Goal: Task Accomplishment & Management: Complete application form

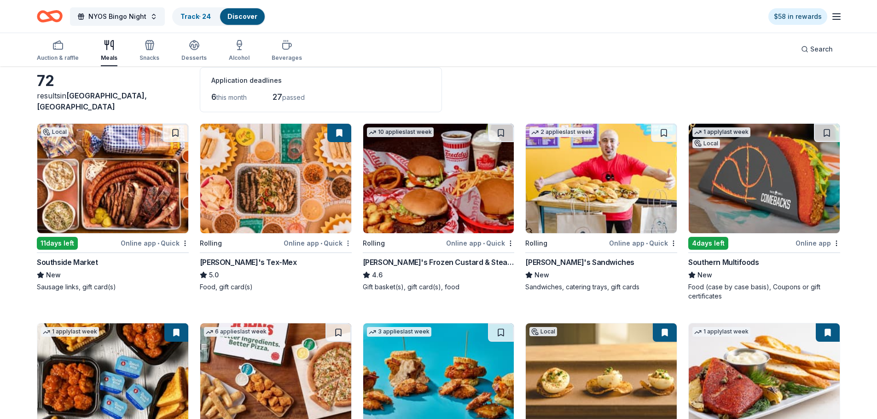
scroll to position [92, 0]
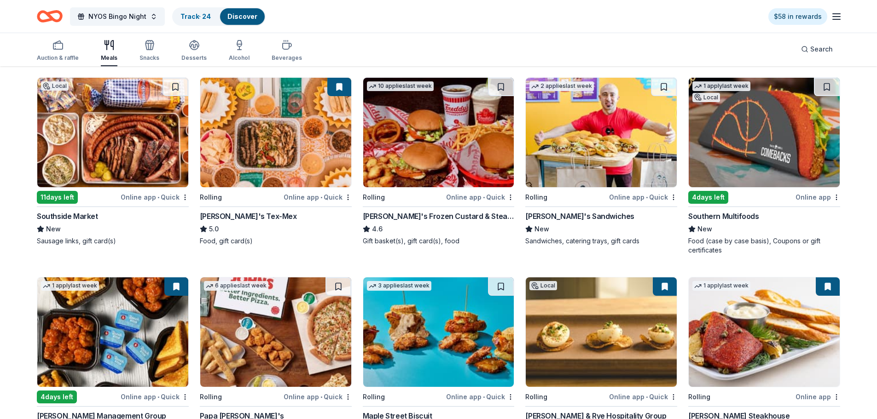
click at [443, 123] on img at bounding box center [438, 133] width 151 height 110
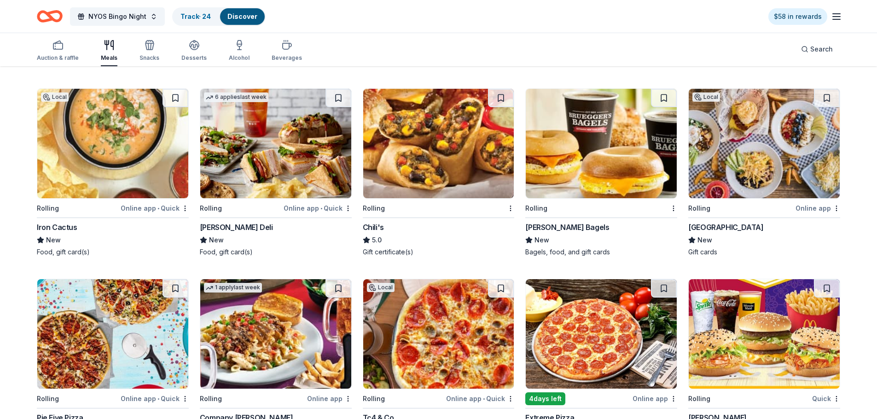
scroll to position [826, 0]
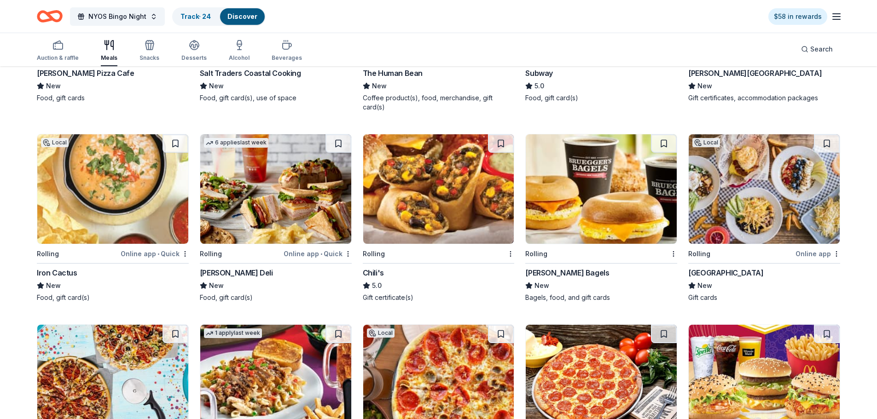
click at [122, 179] on img at bounding box center [112, 189] width 151 height 110
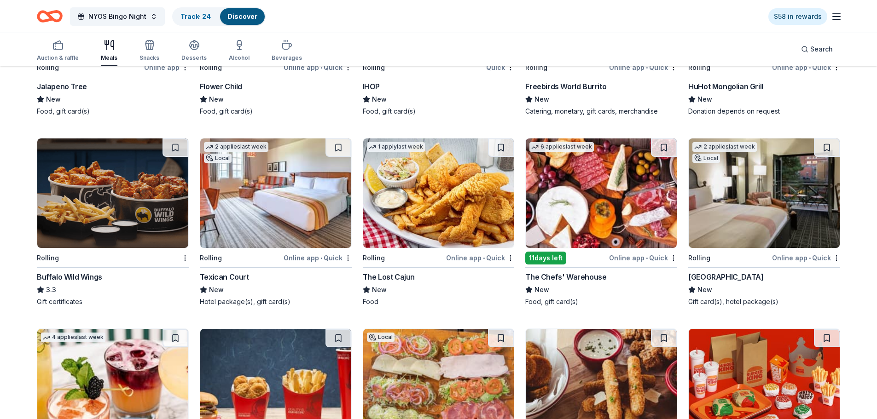
scroll to position [1424, 0]
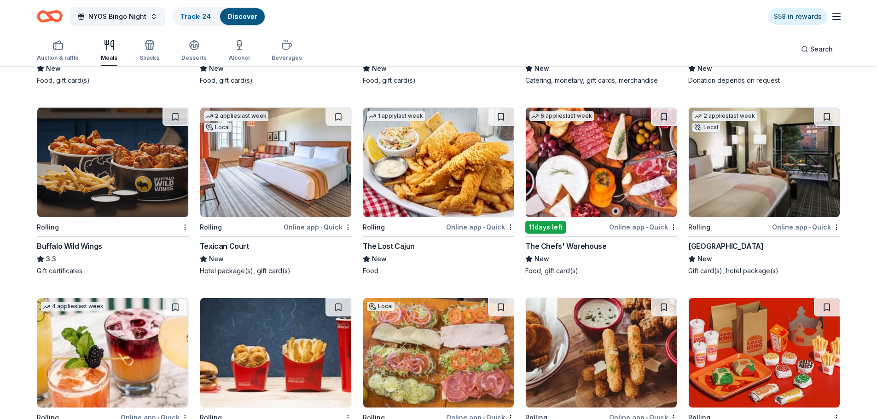
click at [97, 168] on img at bounding box center [112, 163] width 151 height 110
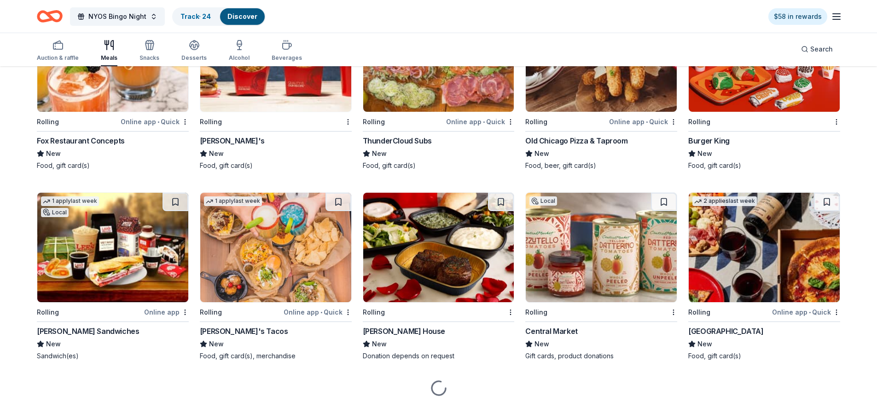
scroll to position [1726, 0]
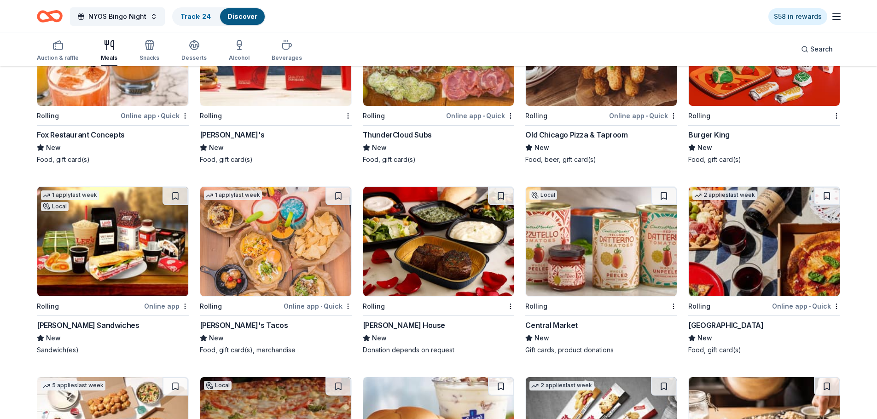
click at [752, 256] on img at bounding box center [764, 242] width 151 height 110
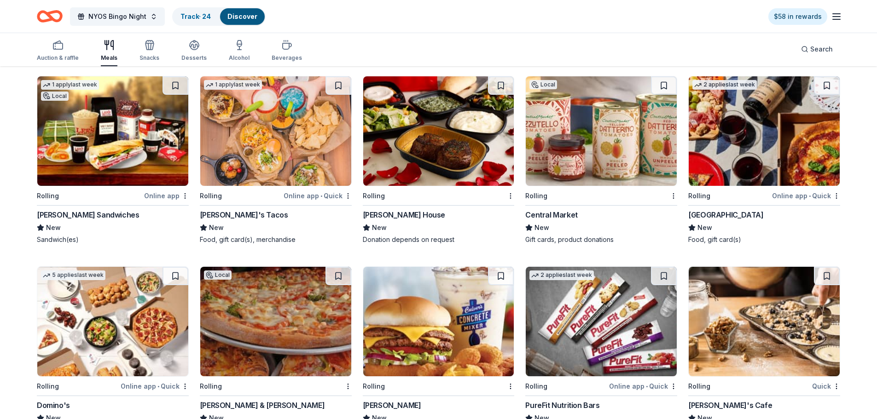
scroll to position [1864, 0]
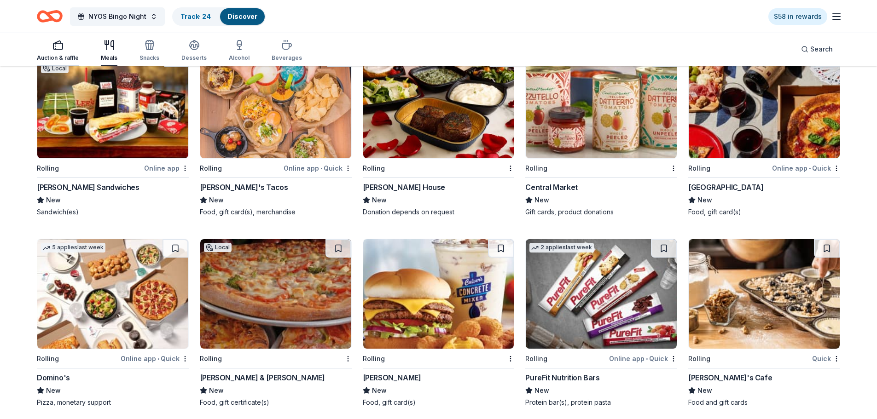
click at [56, 49] on rect "button" at bounding box center [57, 46] width 9 height 6
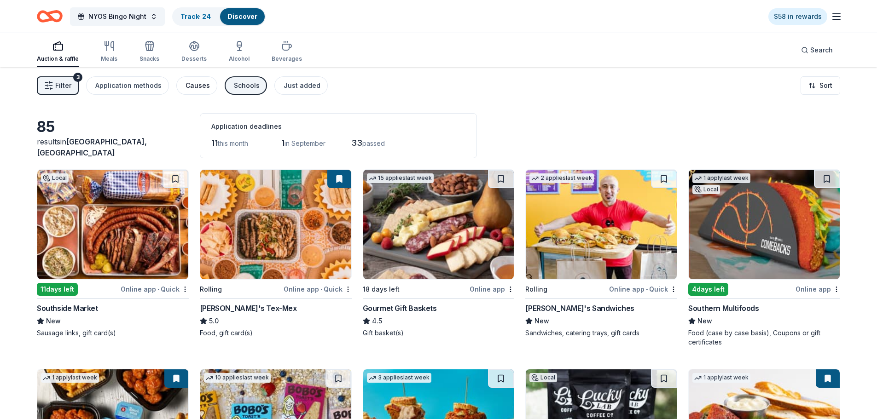
click at [198, 87] on div "Causes" at bounding box center [198, 85] width 24 height 11
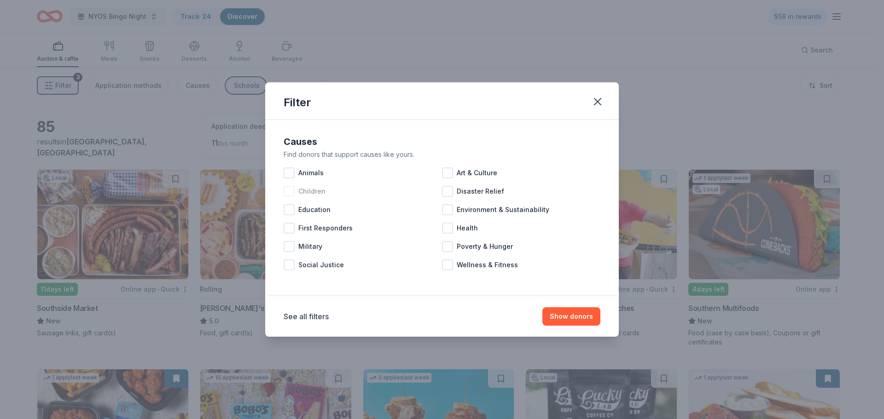
click at [290, 189] on div at bounding box center [289, 191] width 11 height 11
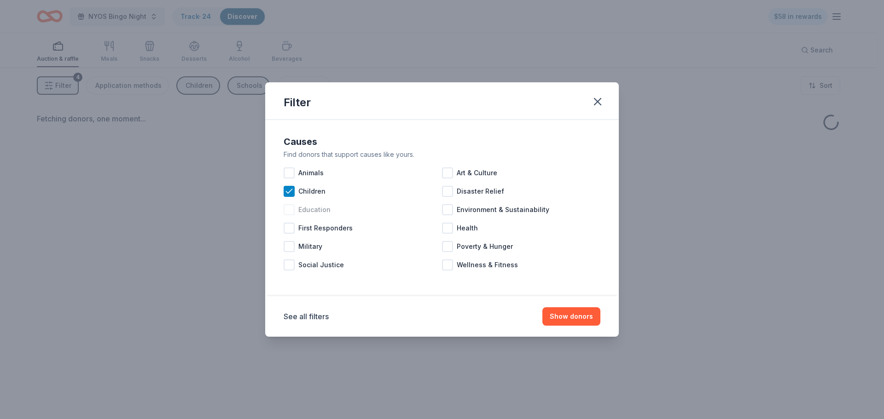
click at [287, 206] on div at bounding box center [289, 209] width 11 height 11
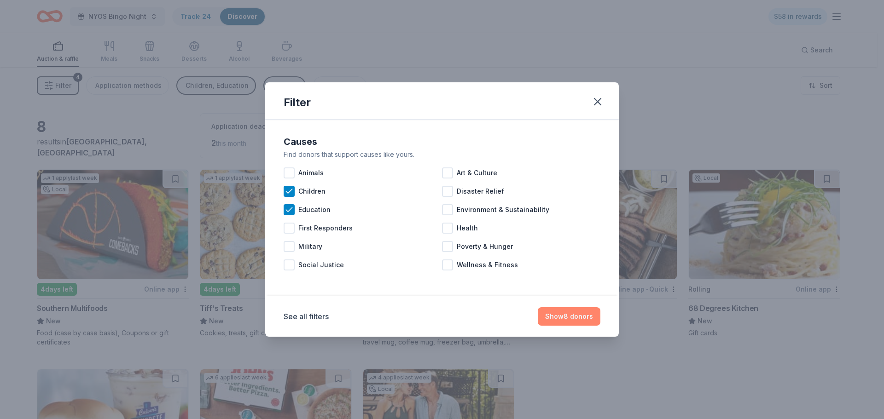
click at [565, 311] on button "Show 8 donors" at bounding box center [569, 317] width 63 height 18
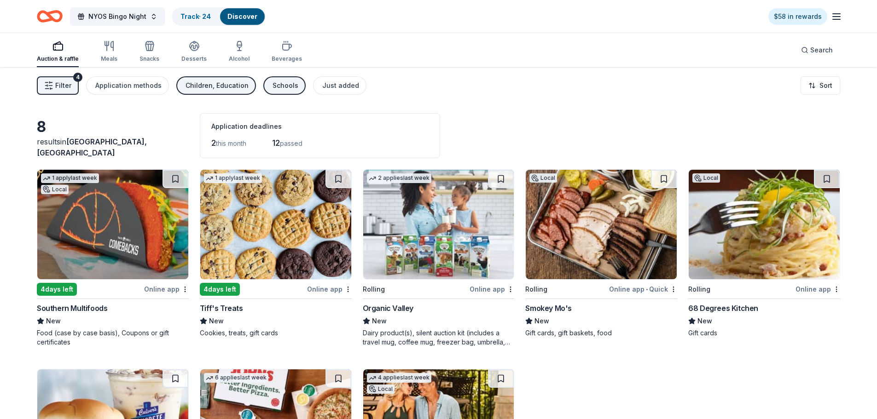
click at [66, 87] on span "Filter" at bounding box center [63, 85] width 16 height 11
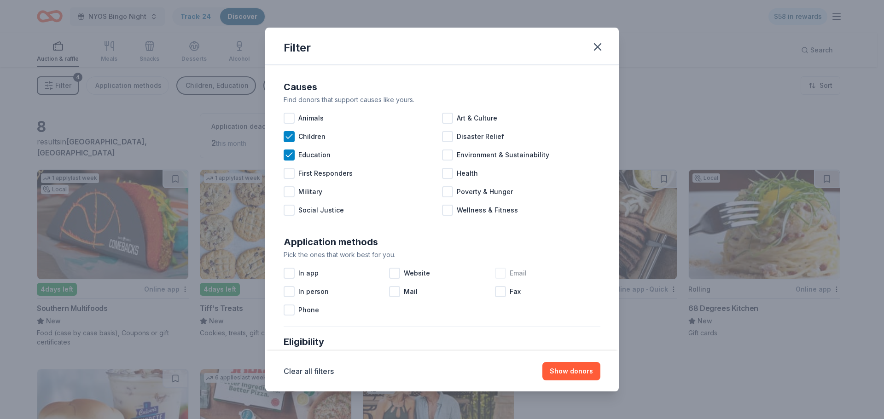
click at [496, 271] on div at bounding box center [500, 273] width 11 height 11
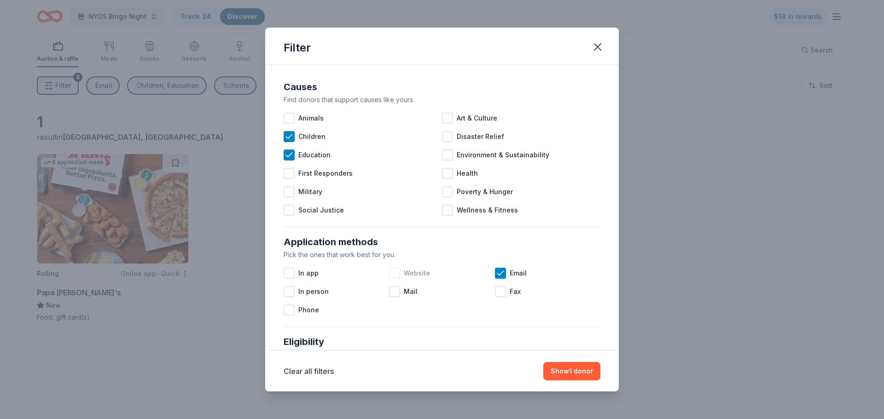
click at [392, 271] on div at bounding box center [394, 273] width 11 height 11
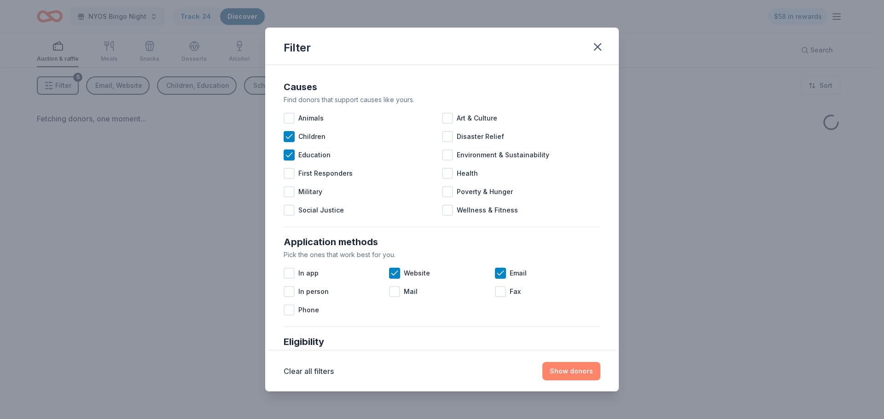
click at [562, 374] on button "Show donors" at bounding box center [571, 371] width 58 height 18
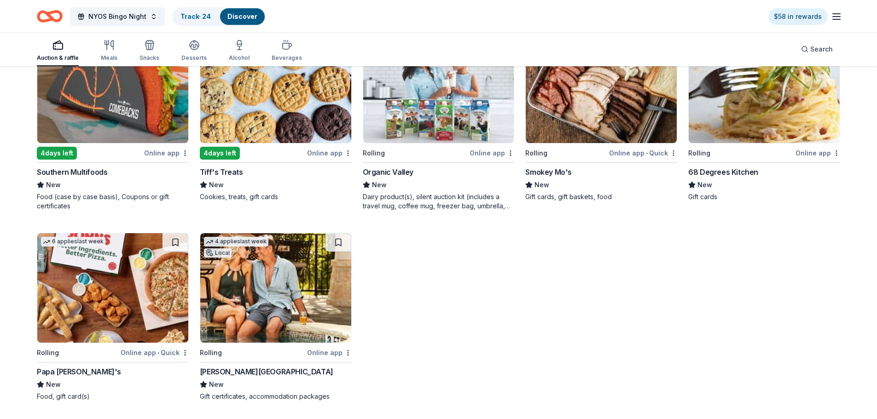
scroll to position [137, 0]
click at [51, 13] on icon "Home" at bounding box center [54, 16] width 14 height 9
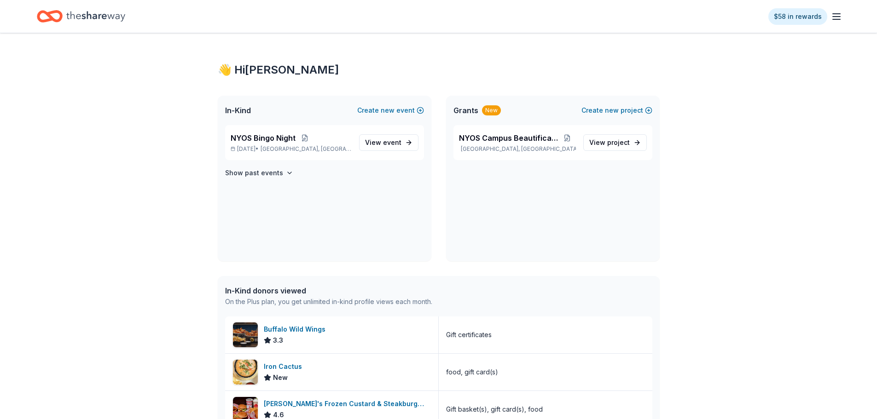
scroll to position [137, 0]
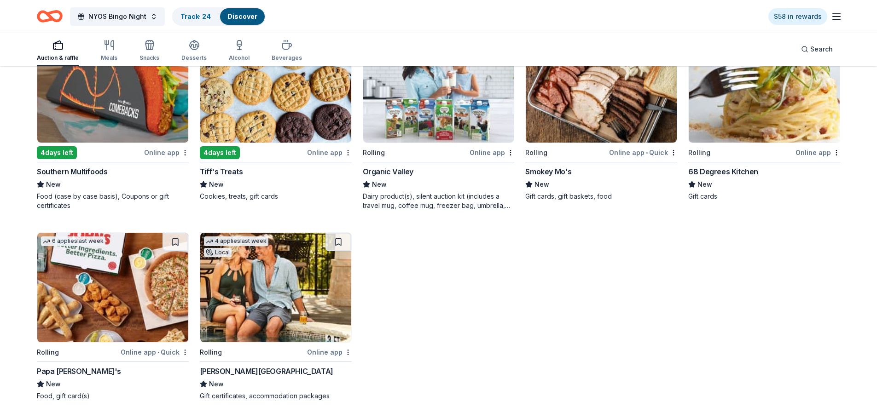
click at [247, 298] on img at bounding box center [275, 288] width 151 height 110
click at [47, 17] on icon "Home" at bounding box center [50, 17] width 26 height 22
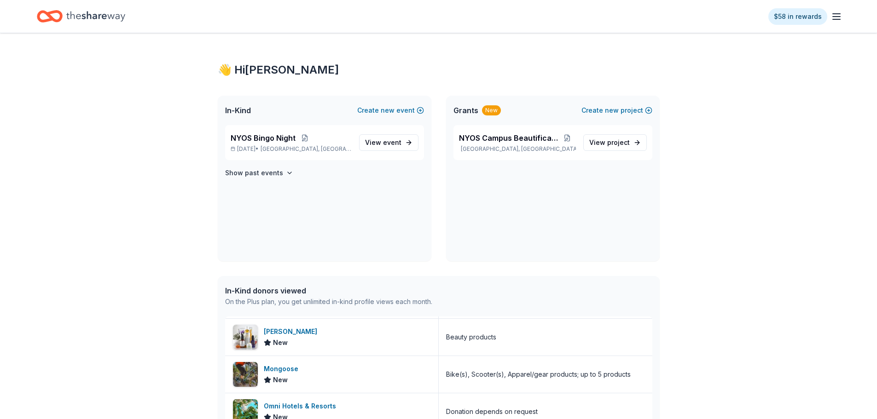
click at [841, 18] on icon "button" at bounding box center [836, 16] width 11 height 11
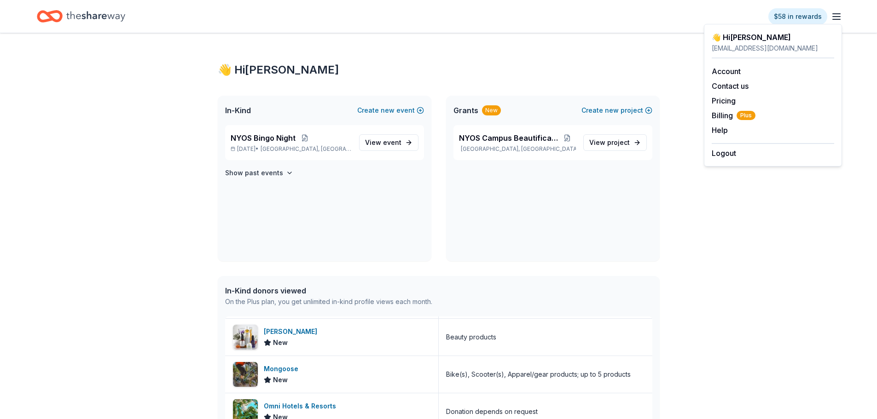
click at [683, 157] on div "👋 Hi Blanca In-Kind Create new event NYOS Bingo Night Sep 12, 2025 • Austin, TX…" at bounding box center [438, 345] width 877 height 624
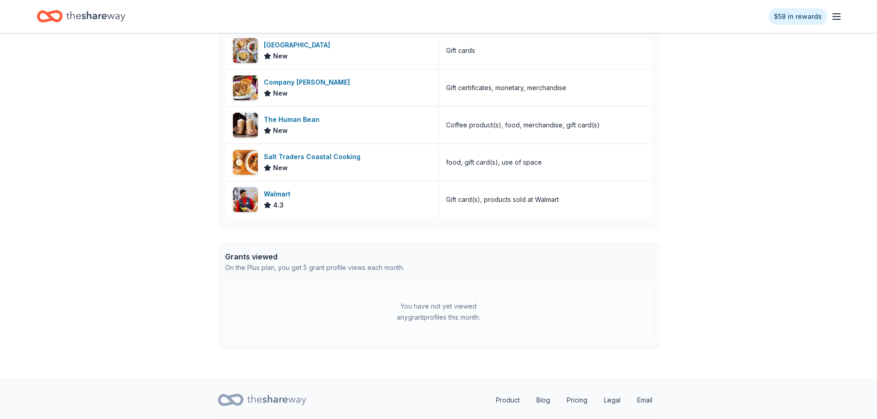
scroll to position [304, 0]
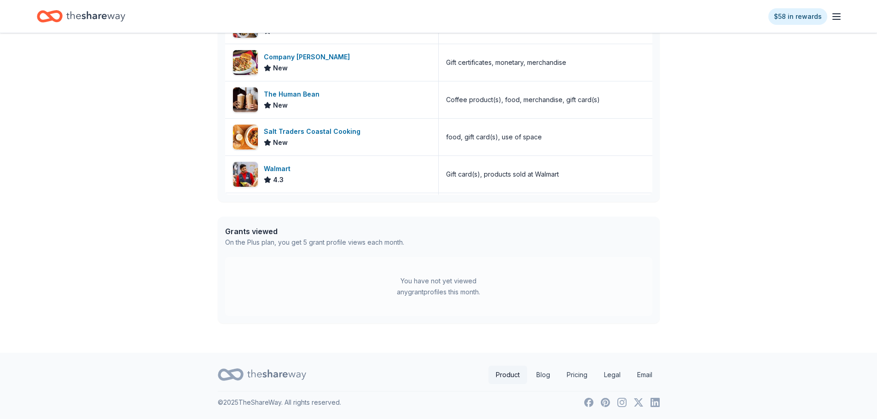
click at [509, 374] on link "Product" at bounding box center [508, 375] width 39 height 18
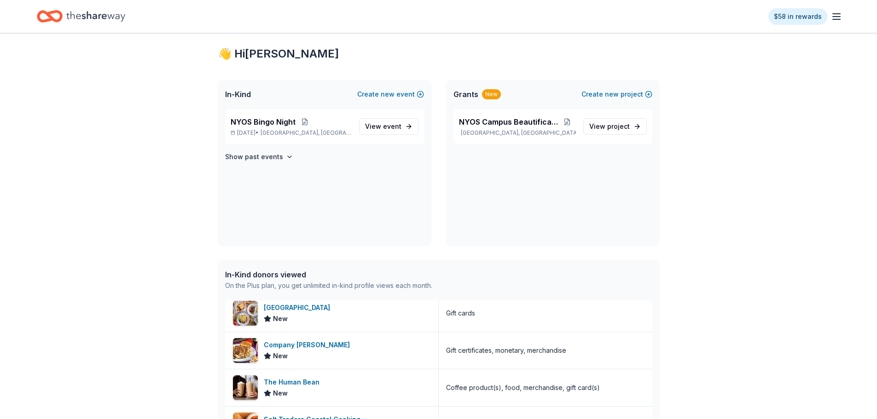
scroll to position [0, 0]
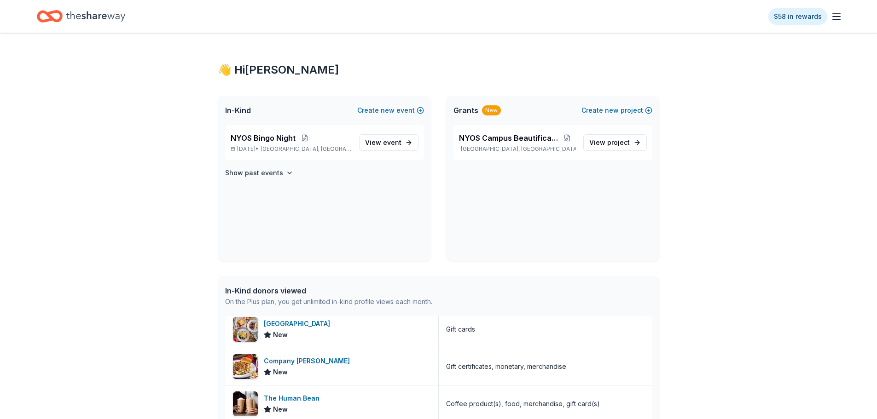
click at [837, 21] on icon "button" at bounding box center [836, 16] width 11 height 11
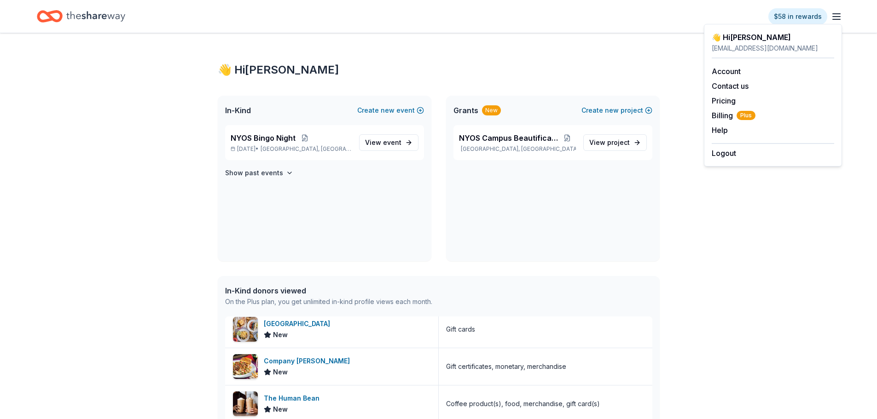
click at [127, 116] on div "👋 Hi Blanca In-Kind Create new event NYOS Bingo Night Sep 12, 2025 • Austin, TX…" at bounding box center [438, 345] width 877 height 624
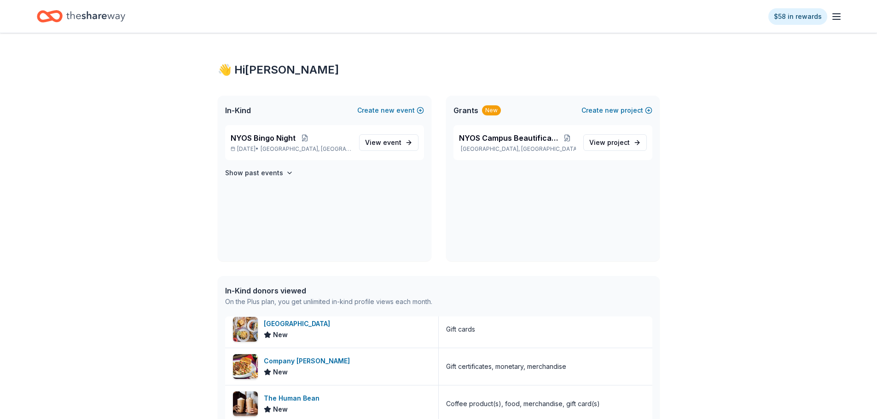
click at [94, 14] on icon "Home" at bounding box center [95, 16] width 59 height 19
click at [52, 15] on icon "Home" at bounding box center [50, 17] width 26 height 22
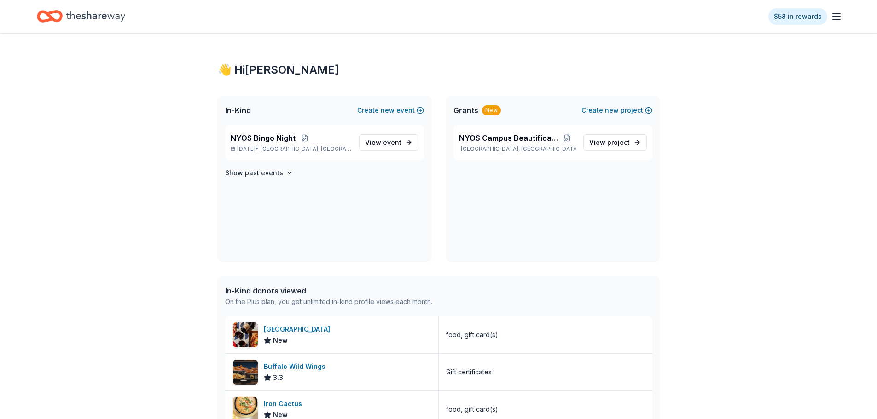
click at [257, 70] on div "👋 Hi Blanca" at bounding box center [439, 70] width 442 height 15
click at [225, 71] on div "👋 Hi Blanca" at bounding box center [439, 70] width 442 height 15
click at [839, 15] on icon "button" at bounding box center [836, 16] width 11 height 11
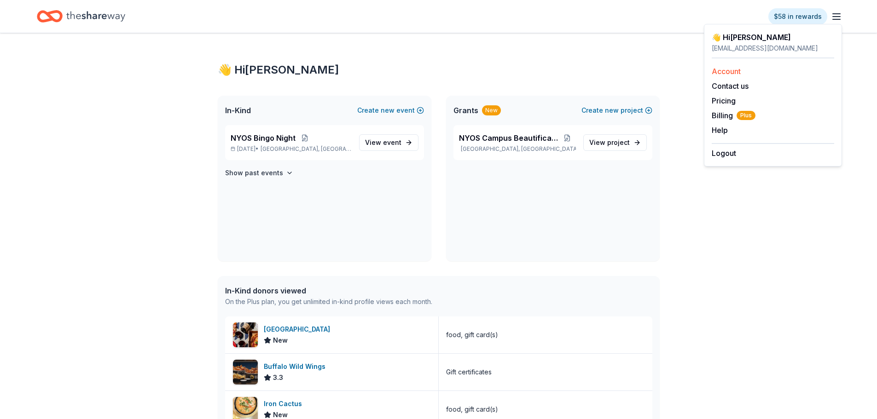
click at [729, 72] on link "Account" at bounding box center [726, 71] width 29 height 9
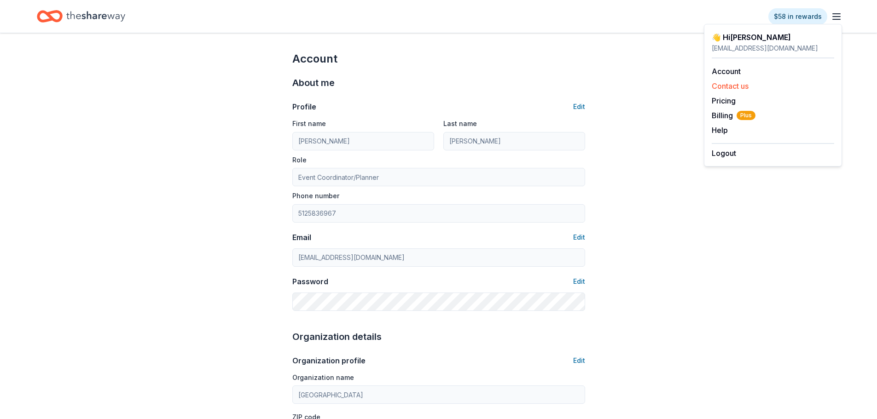
click at [728, 85] on button "Contact us" at bounding box center [730, 86] width 37 height 11
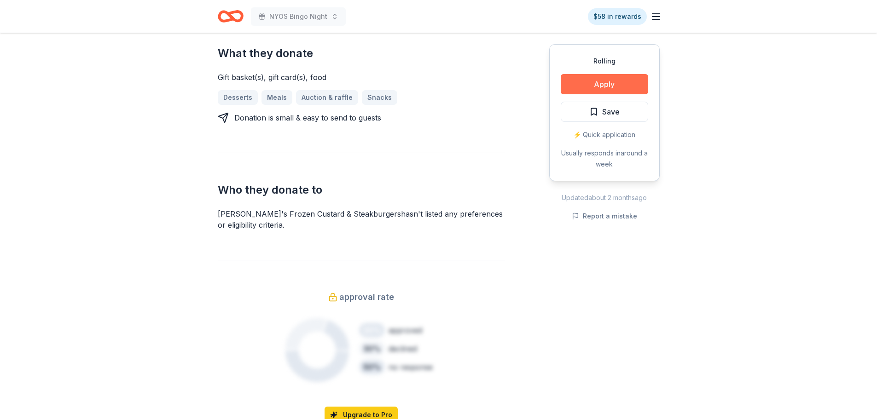
scroll to position [414, 0]
click at [594, 80] on button "Apply" at bounding box center [604, 84] width 87 height 20
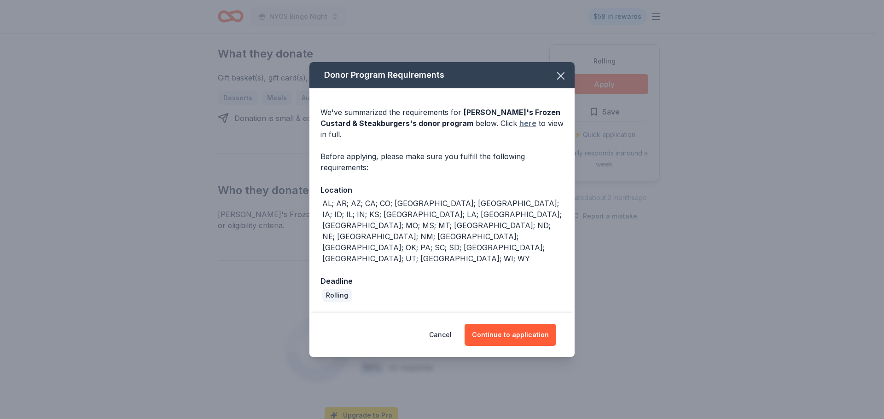
click at [519, 129] on link "here" at bounding box center [527, 123] width 17 height 11
click at [518, 324] on button "Continue to application" at bounding box center [511, 335] width 92 height 22
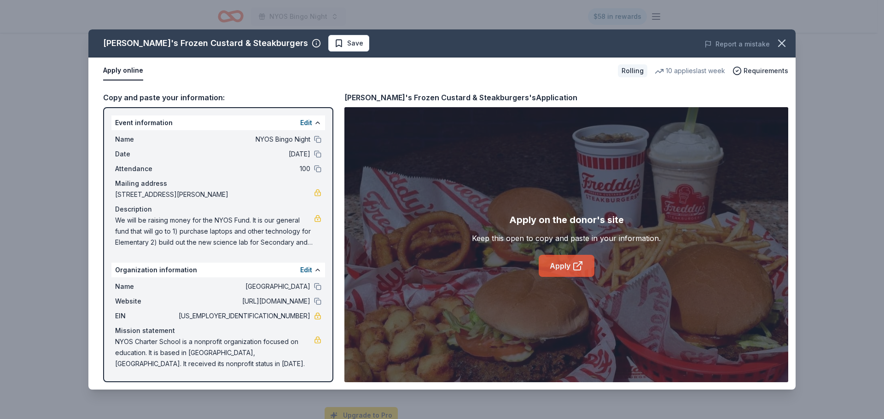
click at [558, 266] on link "Apply" at bounding box center [567, 266] width 56 height 22
click at [786, 41] on icon "button" at bounding box center [781, 43] width 13 height 13
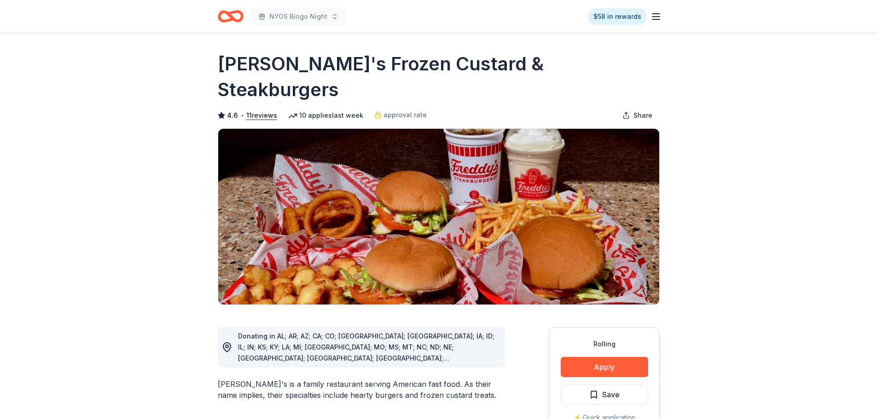
scroll to position [0, 0]
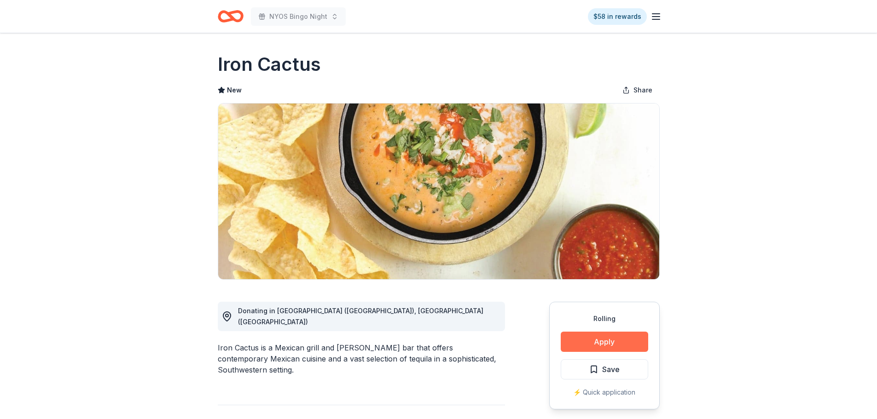
click at [613, 340] on button "Apply" at bounding box center [604, 342] width 87 height 20
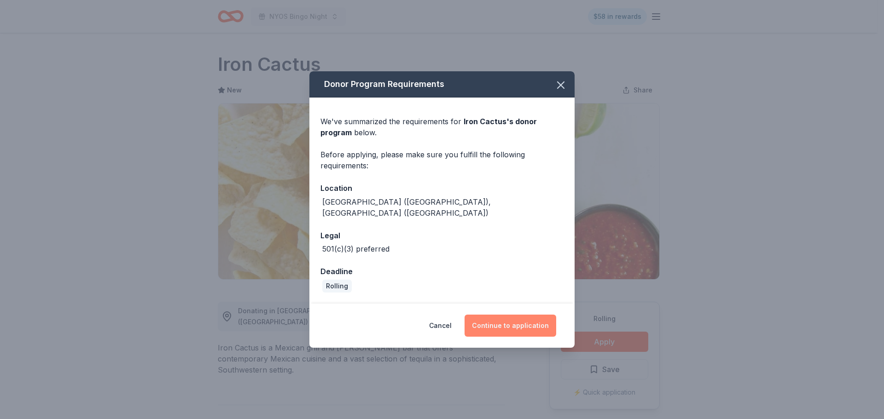
click at [491, 320] on button "Continue to application" at bounding box center [511, 326] width 92 height 22
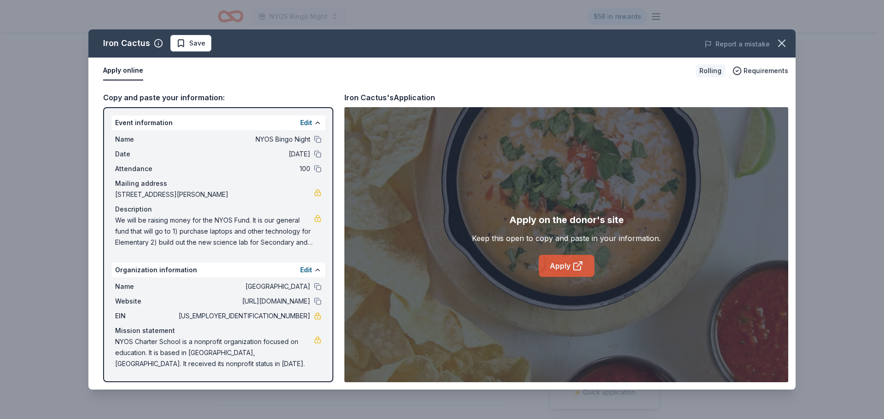
click at [554, 263] on link "Apply" at bounding box center [567, 266] width 56 height 22
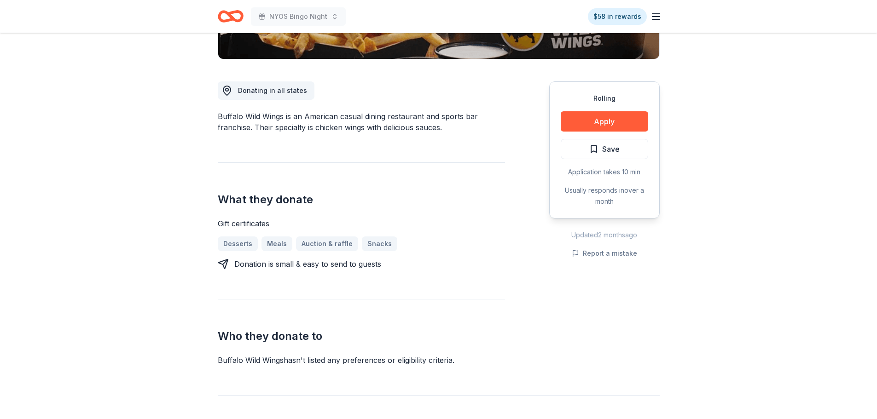
scroll to position [230, 0]
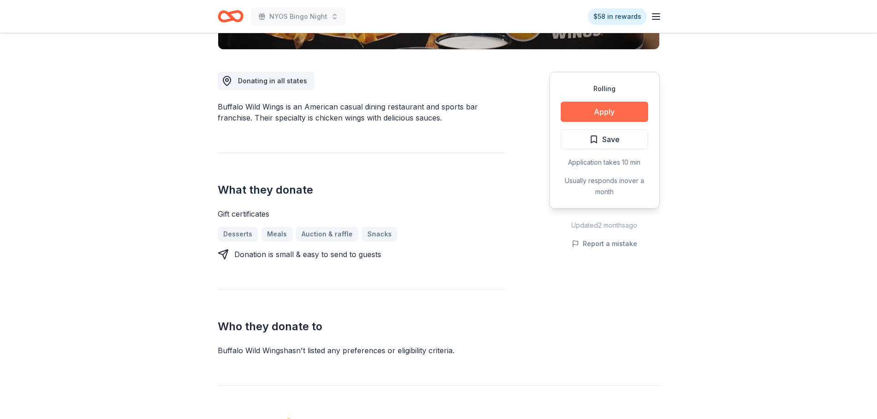
click at [589, 115] on button "Apply" at bounding box center [604, 112] width 87 height 20
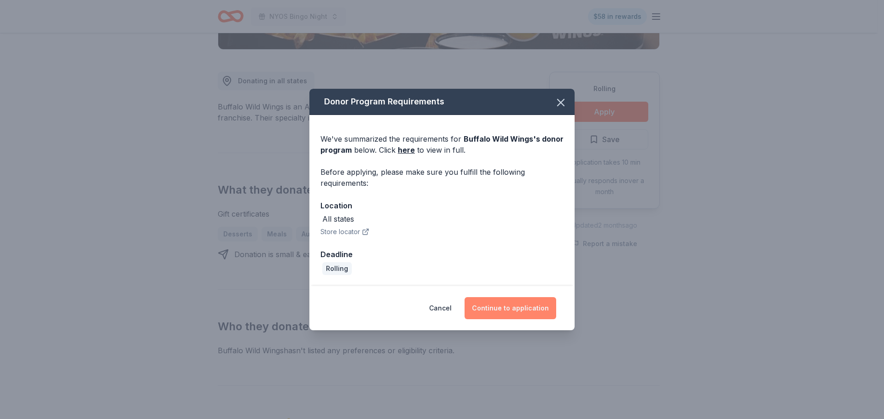
click at [489, 311] on button "Continue to application" at bounding box center [511, 308] width 92 height 22
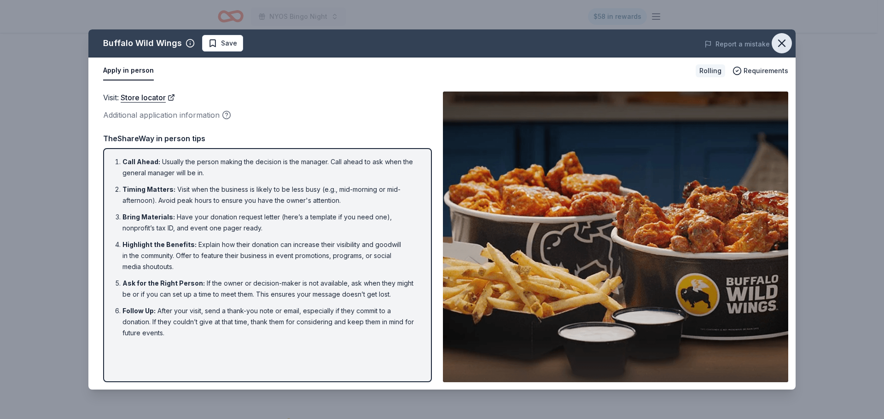
click at [782, 47] on icon "button" at bounding box center [781, 43] width 13 height 13
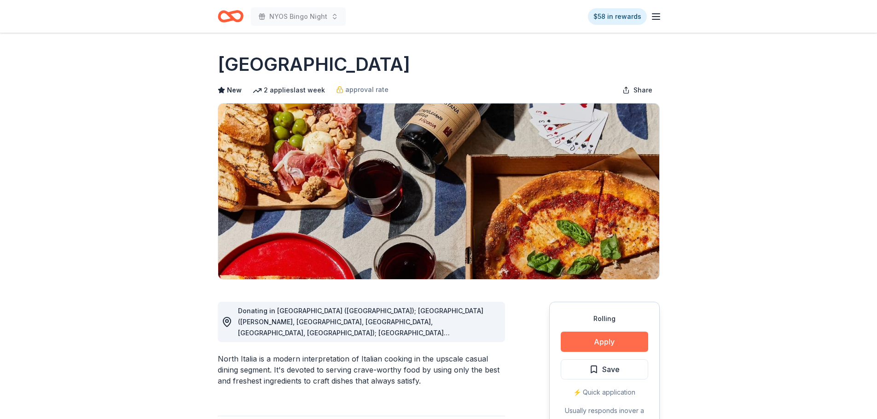
click at [607, 341] on button "Apply" at bounding box center [604, 342] width 87 height 20
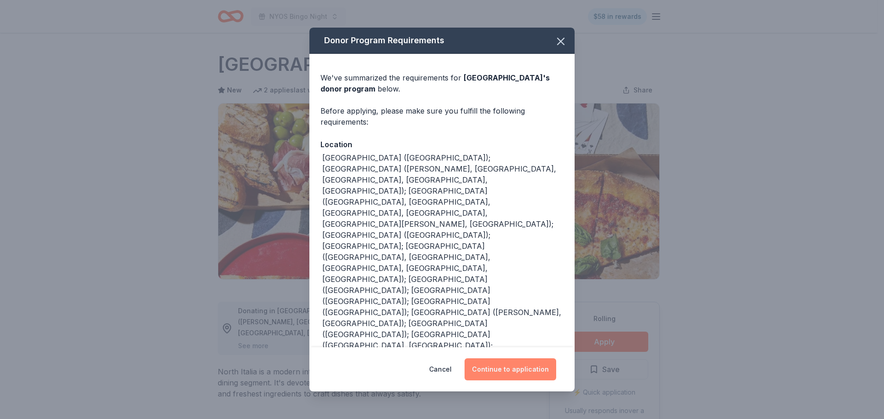
click at [494, 359] on button "Continue to application" at bounding box center [511, 370] width 92 height 22
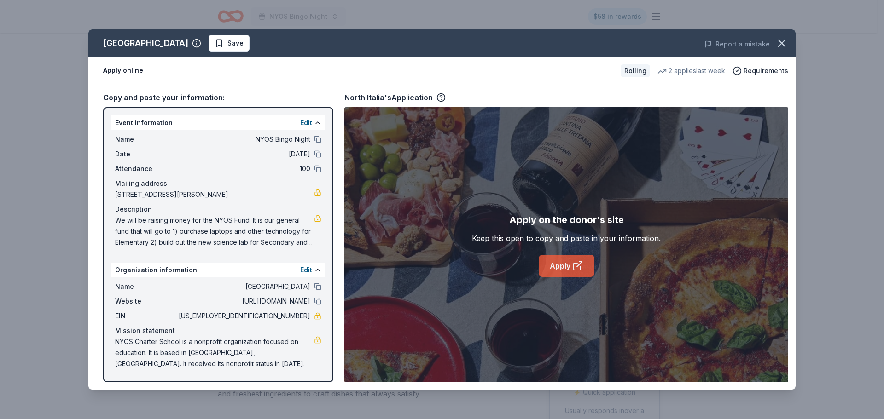
click at [561, 264] on link "Apply" at bounding box center [567, 266] width 56 height 22
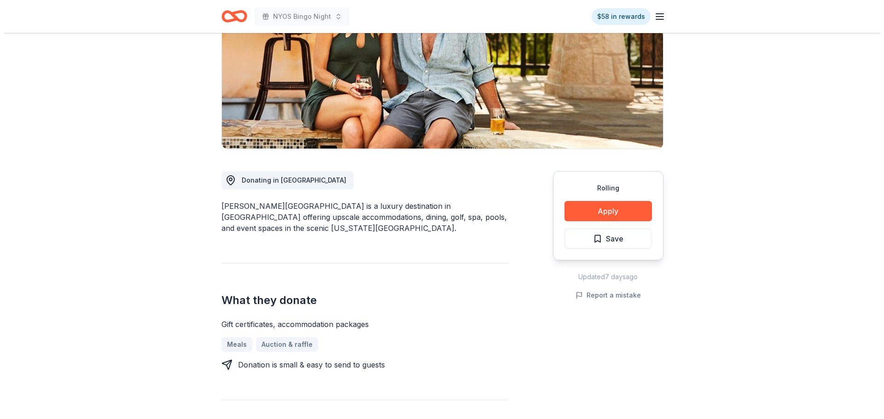
scroll to position [138, 0]
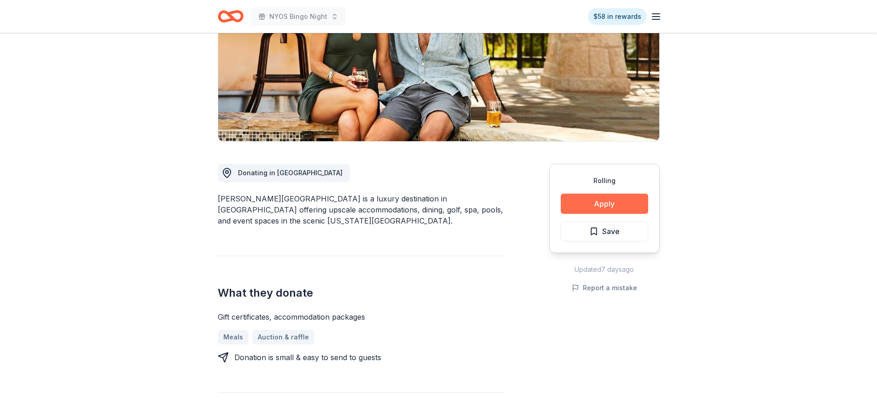
click at [601, 207] on button "Apply" at bounding box center [604, 204] width 87 height 20
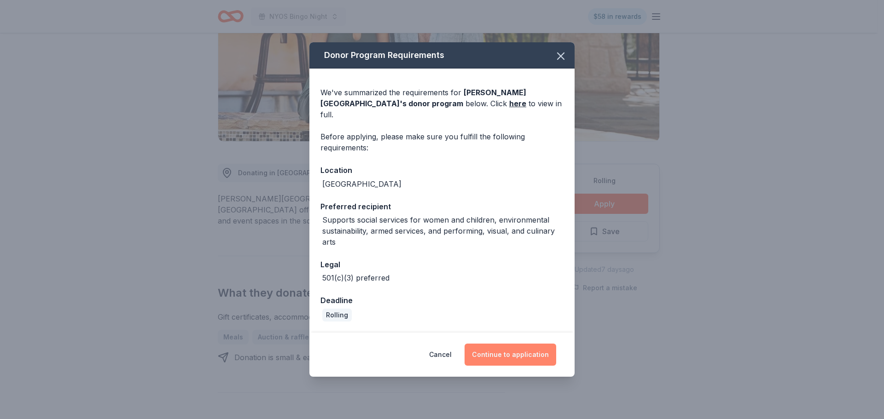
click at [501, 351] on button "Continue to application" at bounding box center [511, 355] width 92 height 22
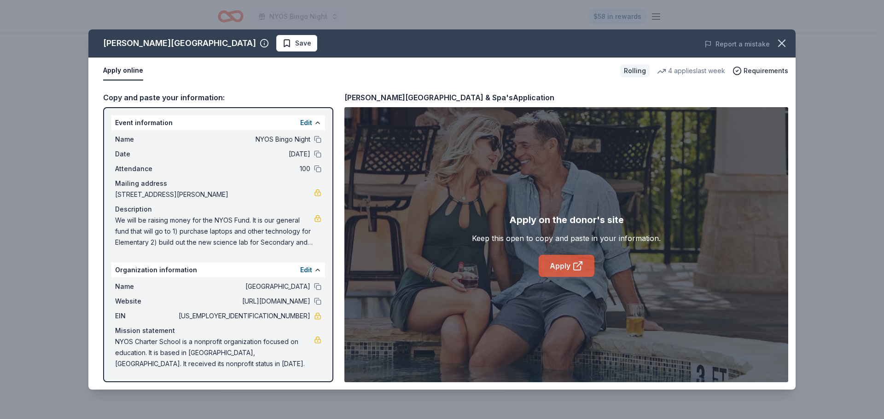
click at [567, 264] on link "Apply" at bounding box center [567, 266] width 56 height 22
